Goal: Task Accomplishment & Management: Complete application form

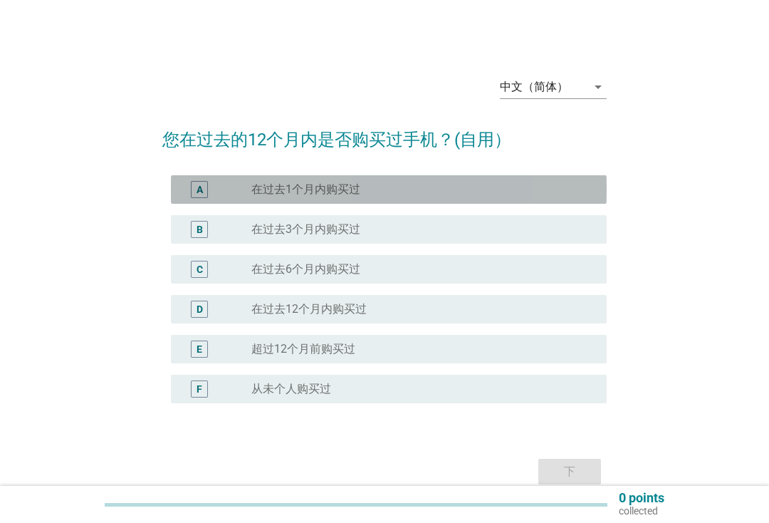
click at [391, 182] on div "radio_button_unchecked 在过去1个月内购买过" at bounding box center [417, 189] width 332 height 14
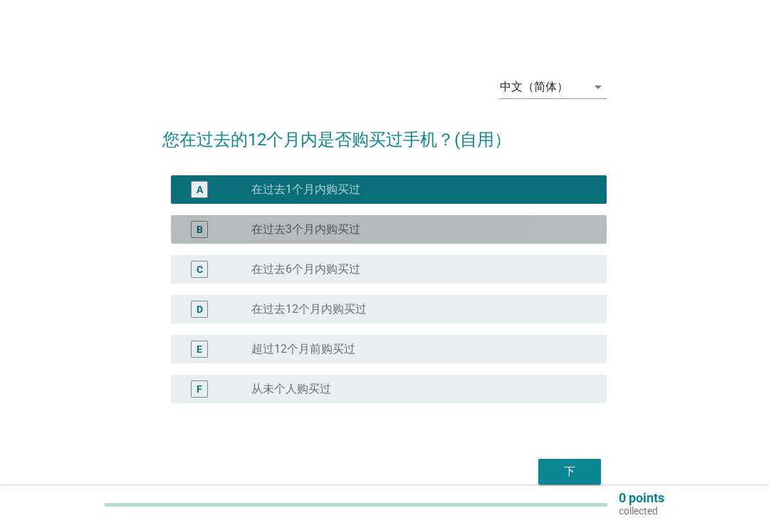
click at [368, 222] on div "radio_button_unchecked 在过去3个月内购买过" at bounding box center [417, 229] width 332 height 14
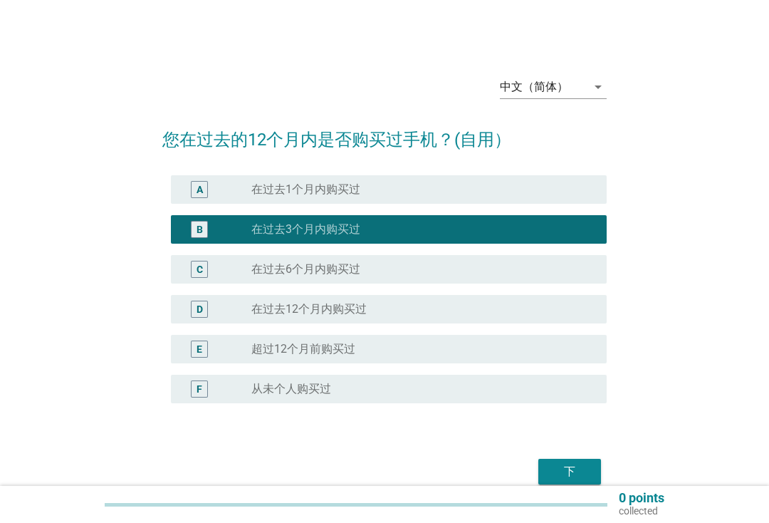
click at [568, 85] on div "中文（简体）" at bounding box center [543, 86] width 87 height 23
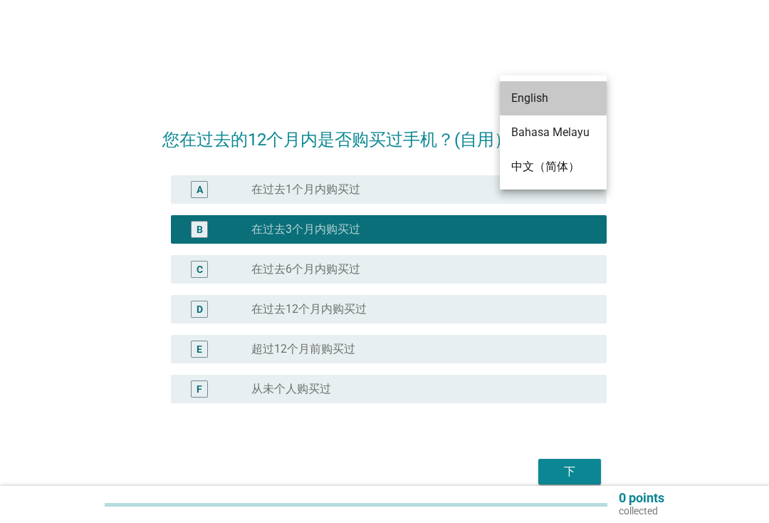
click at [561, 103] on div "English" at bounding box center [553, 98] width 84 height 17
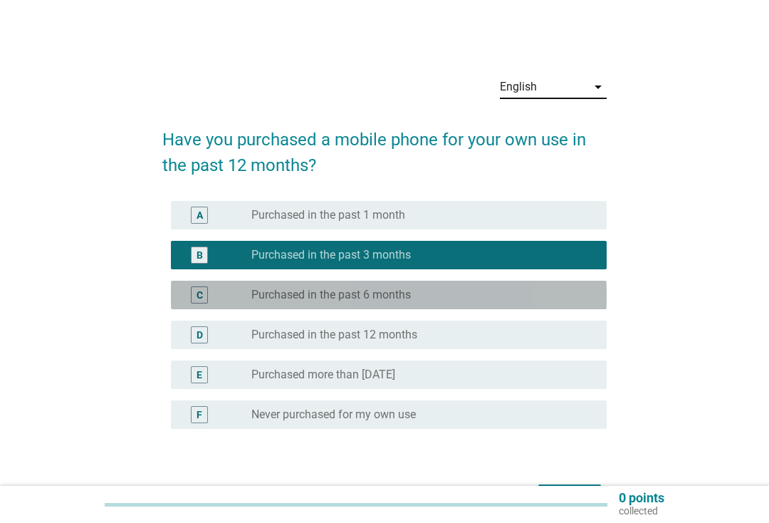
click at [444, 284] on div "C radio_button_unchecked Purchased in the past 6 months" at bounding box center [389, 295] width 436 height 28
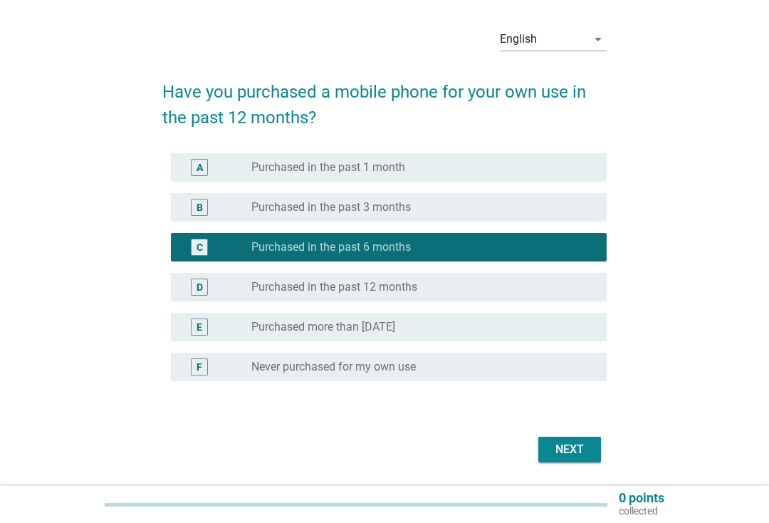
scroll to position [93, 0]
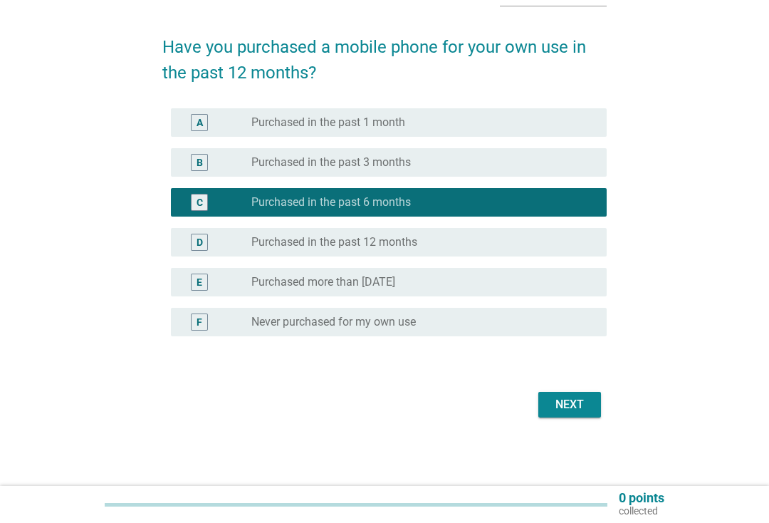
click at [577, 402] on div "Next" at bounding box center [570, 404] width 40 height 17
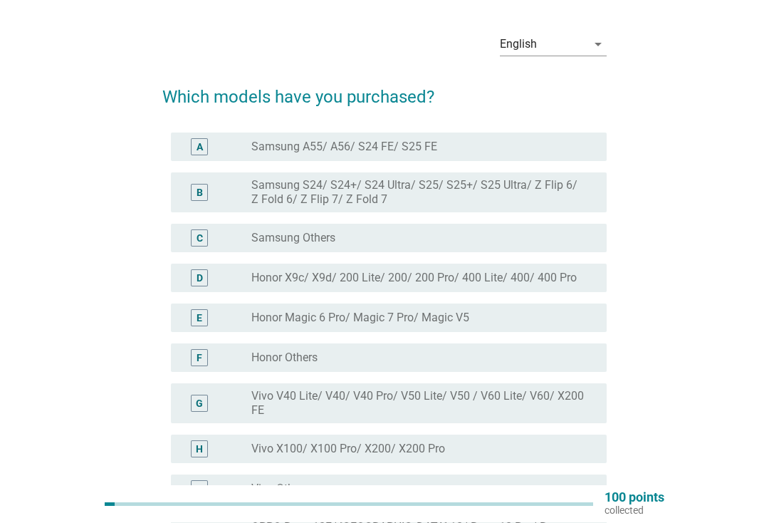
scroll to position [0, 0]
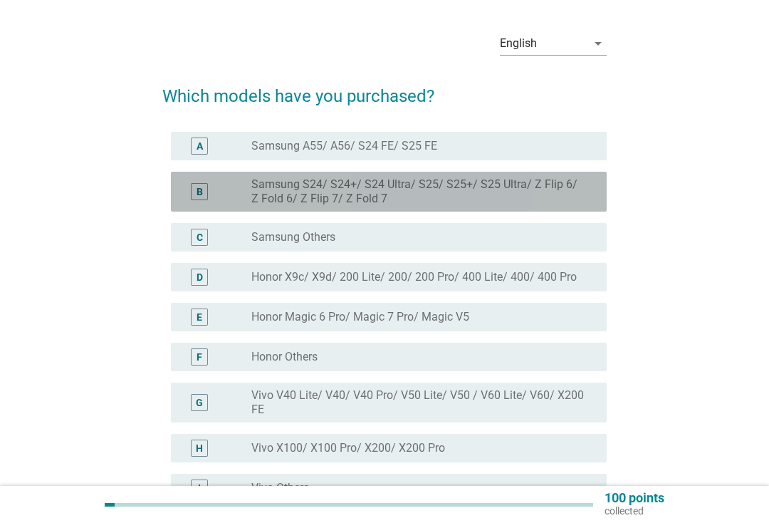
click at [515, 197] on label "Samsung S24/ S24+/ S24 Ultra/ S25/ S25+/ S25 Ultra/ Z Flip 6/ Z Fold 6/ Z Flip …" at bounding box center [417, 191] width 332 height 28
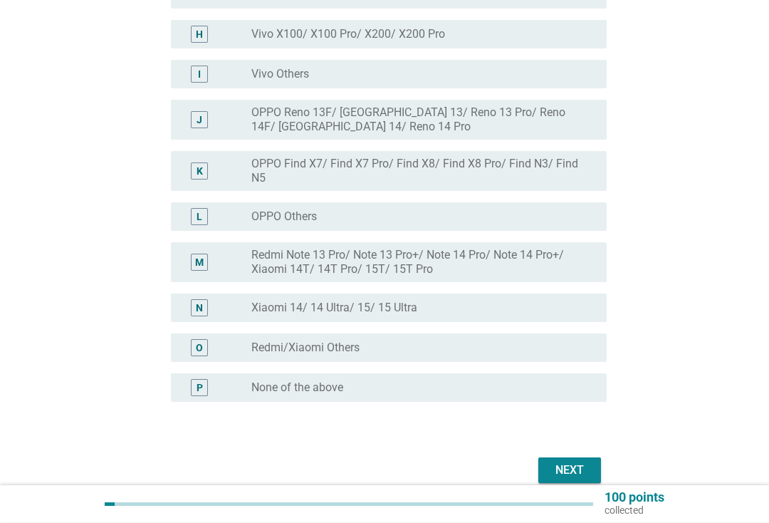
scroll to position [523, 0]
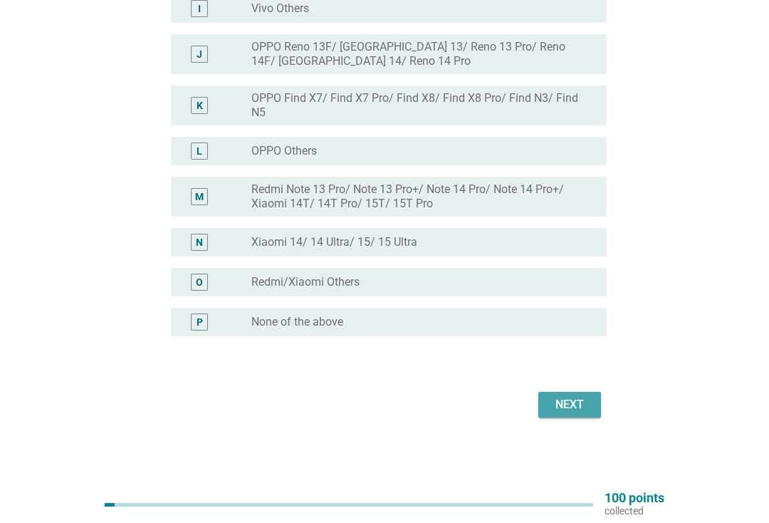
click at [584, 408] on div "Next" at bounding box center [570, 404] width 40 height 17
click at [567, 395] on button "Next" at bounding box center [569, 405] width 63 height 26
click at [579, 402] on div "Next" at bounding box center [570, 404] width 40 height 17
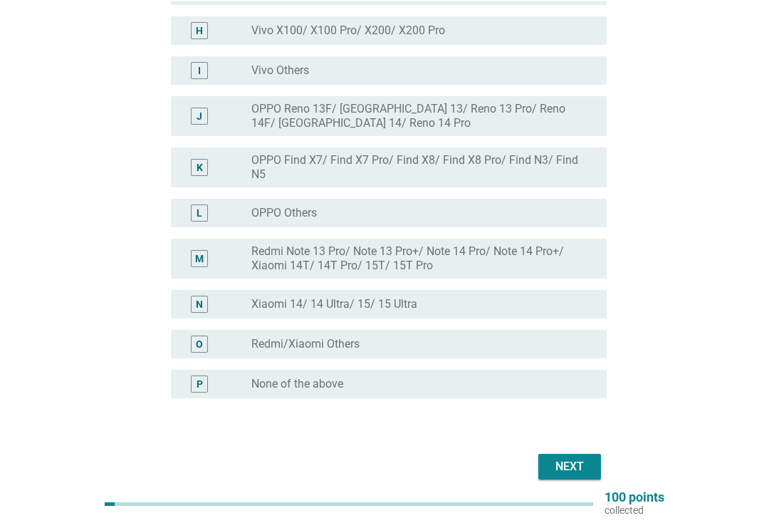
scroll to position [428, 0]
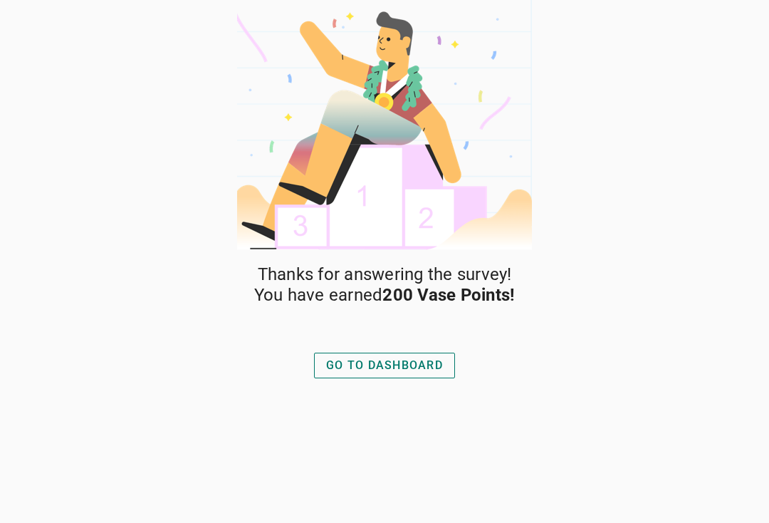
click at [431, 357] on div "GO TO DASHBOARD" at bounding box center [384, 365] width 117 height 17
